Goal: Task Accomplishment & Management: Complete application form

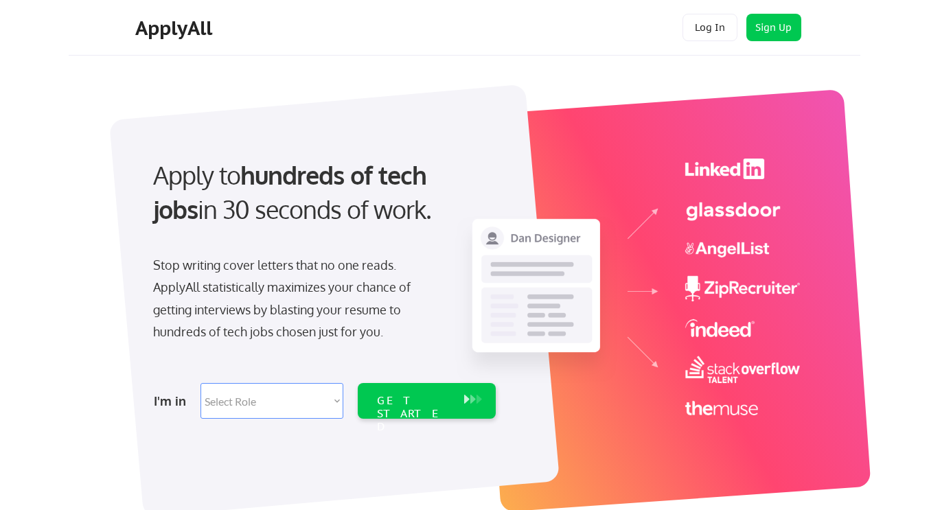
click at [331, 401] on select "Select Role Software Engineering Product Management Customer Success Sales UI/U…" at bounding box center [271, 401] width 143 height 36
select select ""customer_support""
click at [200, 383] on select "Select Role Software Engineering Product Management Customer Success Sales UI/U…" at bounding box center [271, 401] width 143 height 36
select select ""customer_support""
click at [407, 402] on div "GET STARTED" at bounding box center [413, 414] width 73 height 40
